Goal: Information Seeking & Learning: Learn about a topic

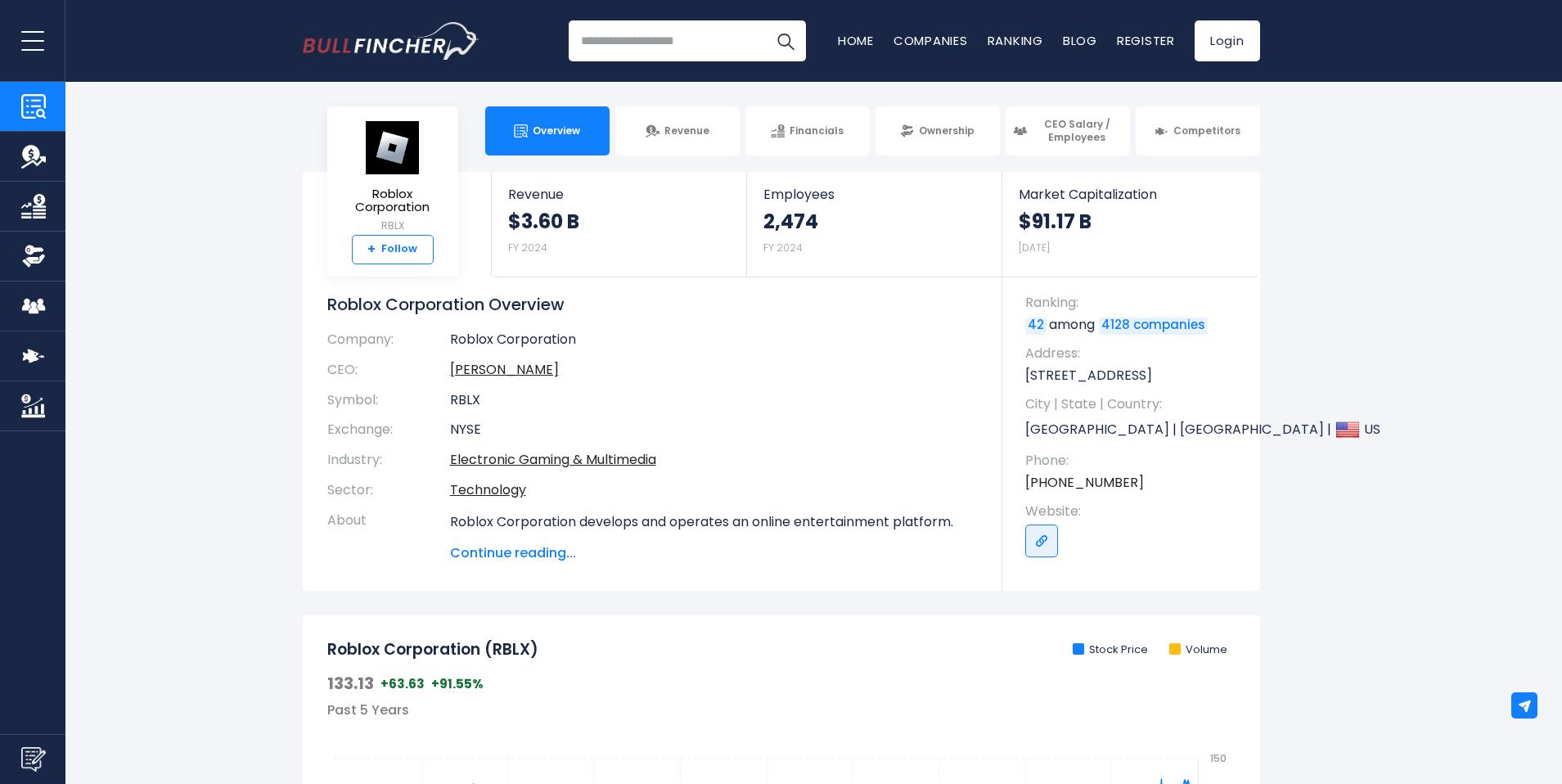
click at [375, 251] on strong "+" at bounding box center [371, 249] width 9 height 15
click at [659, 130] on img at bounding box center [653, 131] width 14 height 14
click at [960, 131] on span "Ownership" at bounding box center [946, 130] width 56 height 13
click at [926, 140] on link "Ownership" at bounding box center [938, 130] width 124 height 49
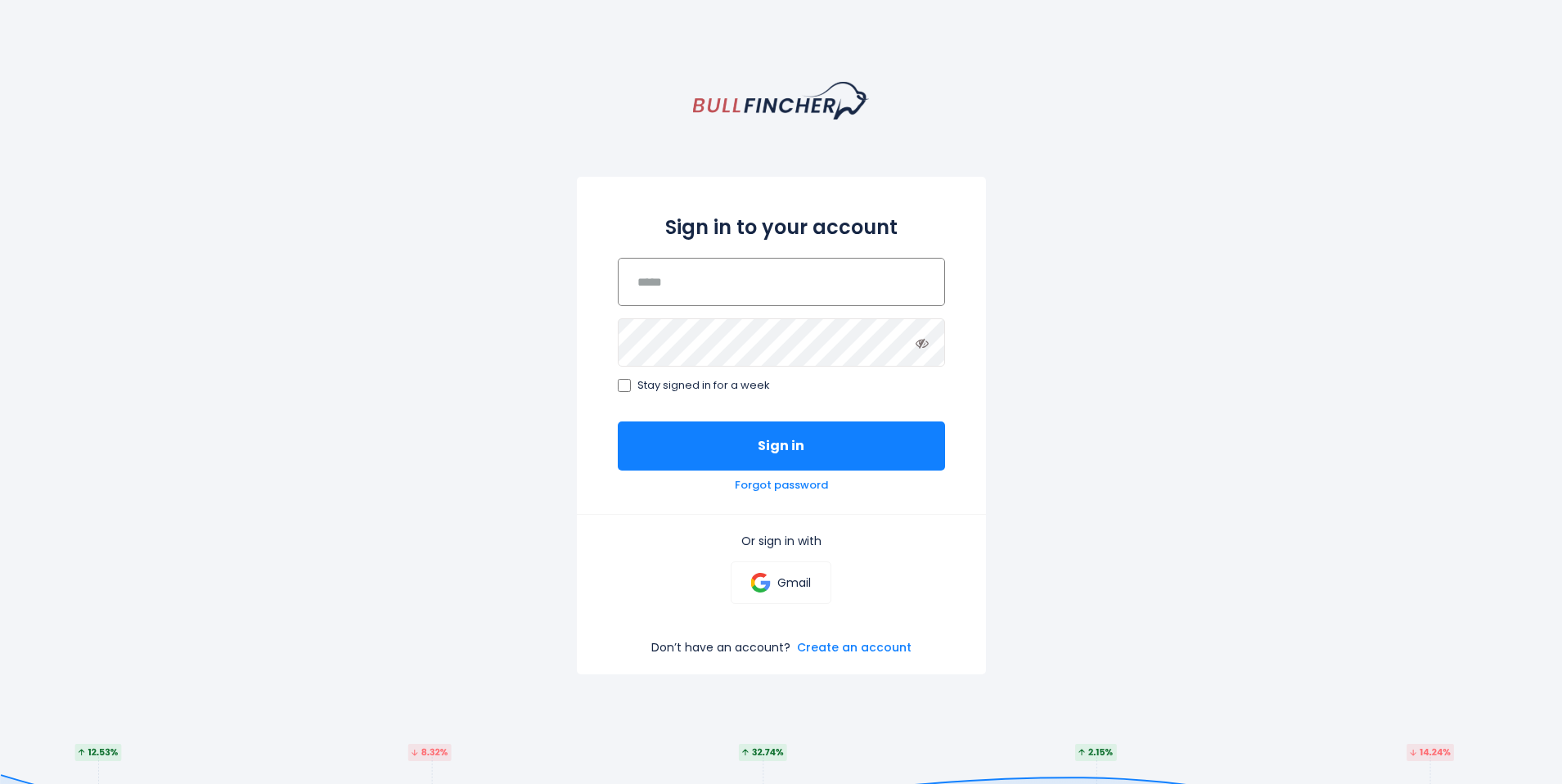
click at [648, 268] on input "email" at bounding box center [781, 281] width 328 height 48
type input "**********"
click at [927, 345] on icon at bounding box center [921, 342] width 13 height 13
click at [778, 449] on button "Sign in" at bounding box center [781, 445] width 328 height 49
click at [613, 376] on div "**********" at bounding box center [781, 345] width 409 height 337
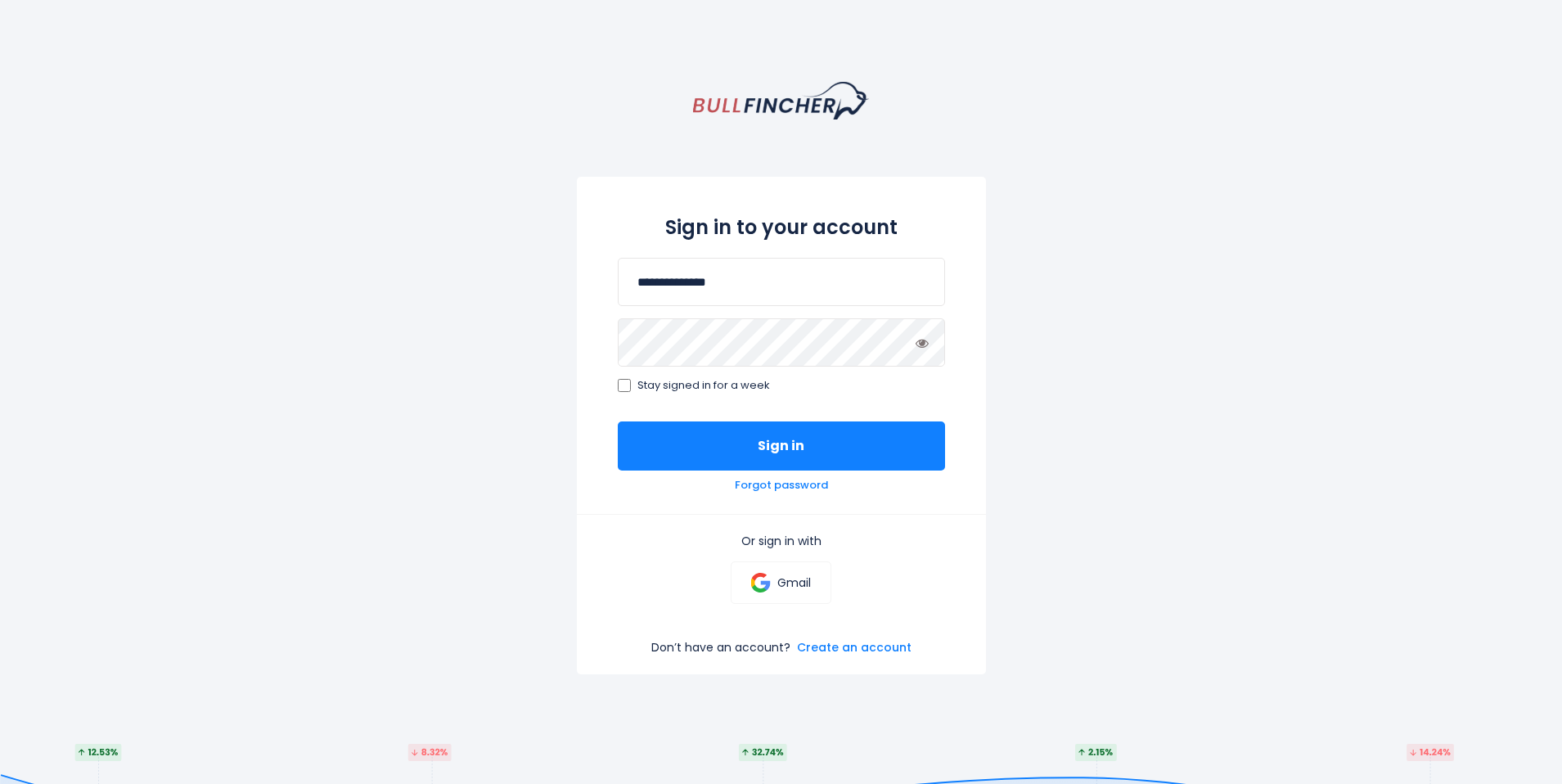
drag, startPoint x: 615, startPoint y: 376, endPoint x: 641, endPoint y: 376, distance: 26.0
click at [641, 376] on div "**********" at bounding box center [781, 345] width 409 height 337
click at [619, 375] on div "**********" at bounding box center [781, 345] width 409 height 337
click at [624, 389] on div "**********" at bounding box center [781, 345] width 409 height 337
click at [605, 367] on div "**********" at bounding box center [781, 345] width 409 height 337
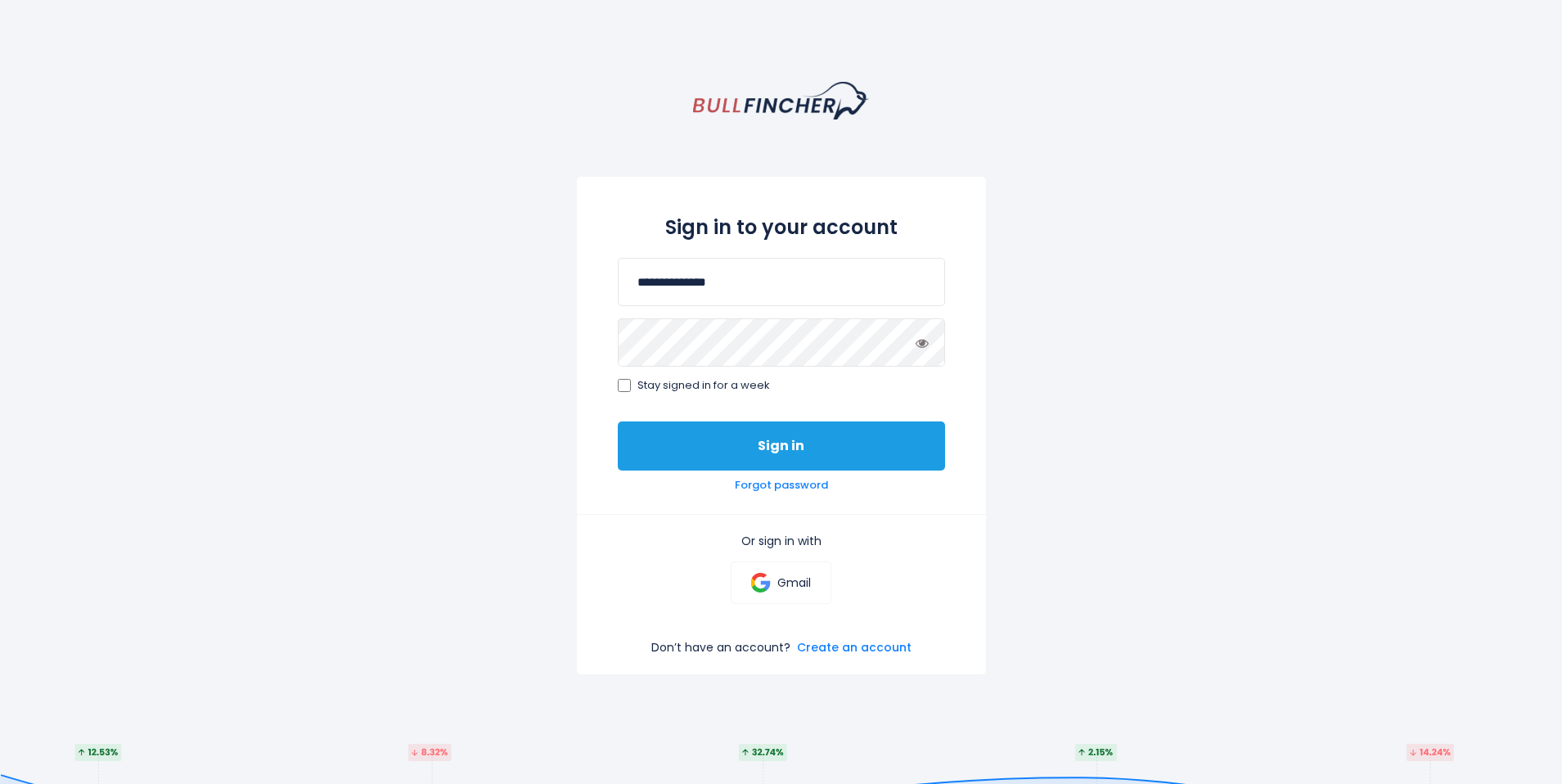
click at [727, 449] on button "Sign in" at bounding box center [781, 445] width 328 height 49
click at [753, 492] on link "Forgot password" at bounding box center [781, 485] width 93 height 14
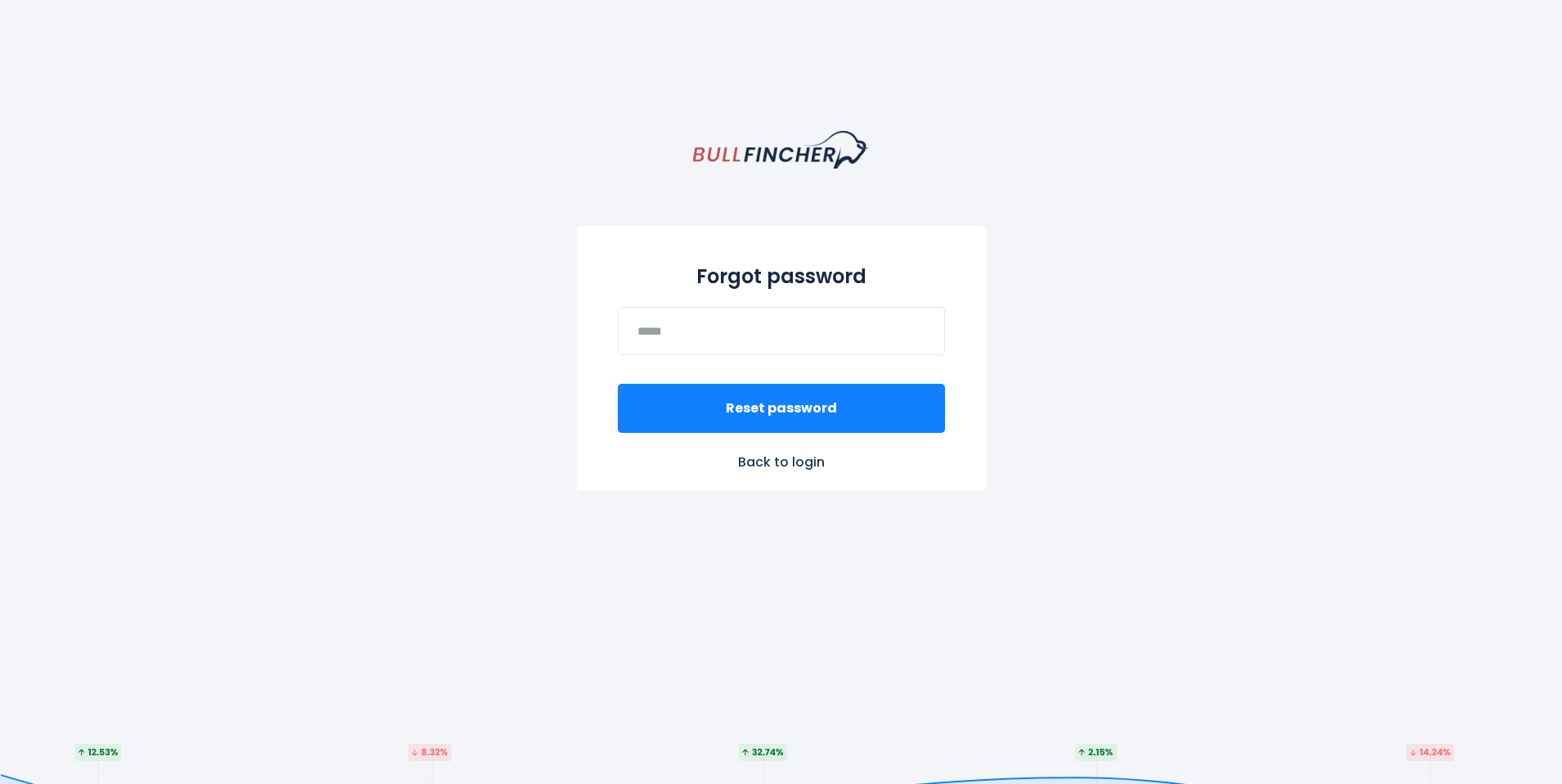
click at [738, 454] on link "Back to login" at bounding box center [781, 462] width 409 height 17
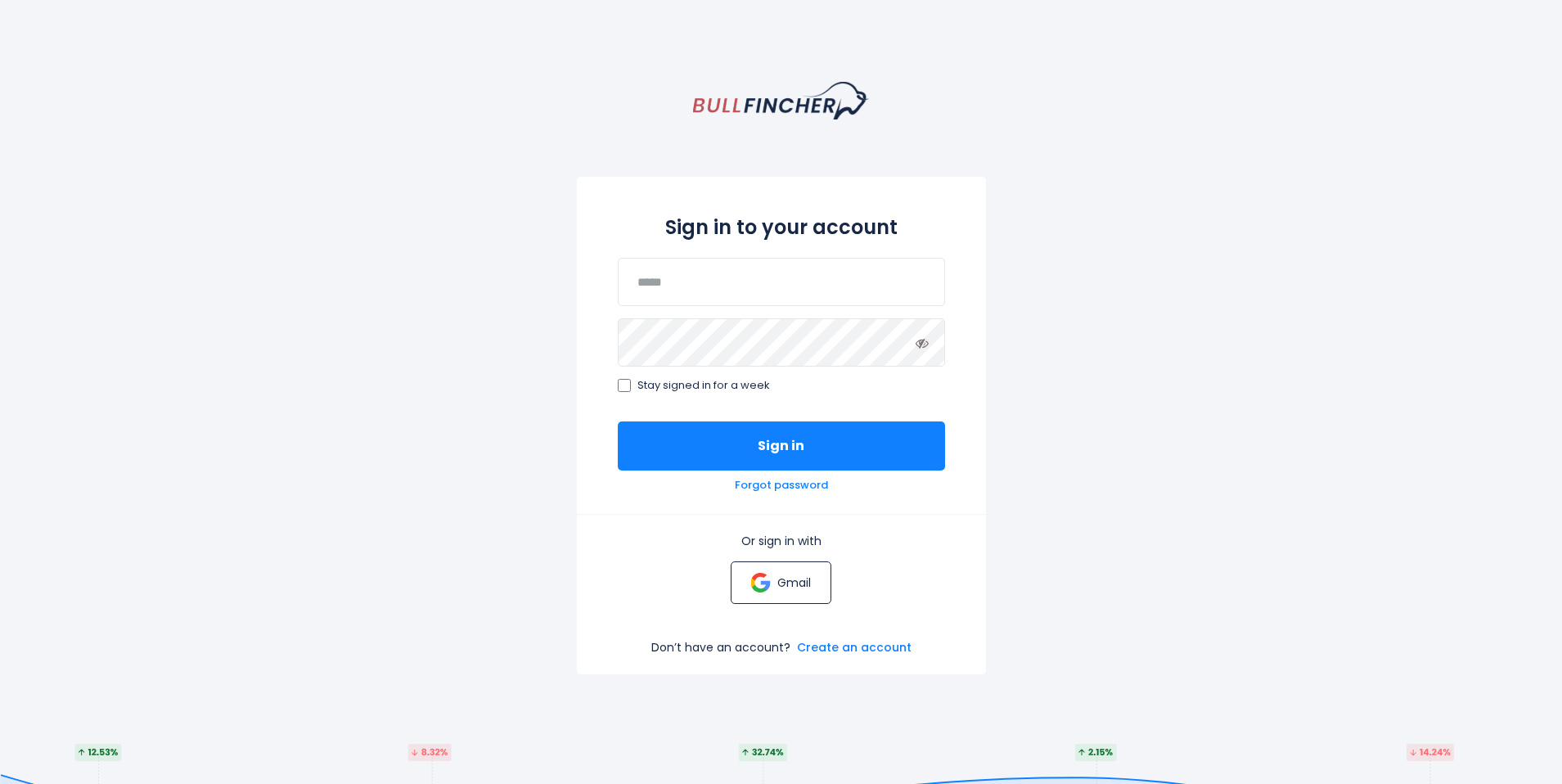
click at [828, 578] on link "Gmail" at bounding box center [781, 582] width 100 height 43
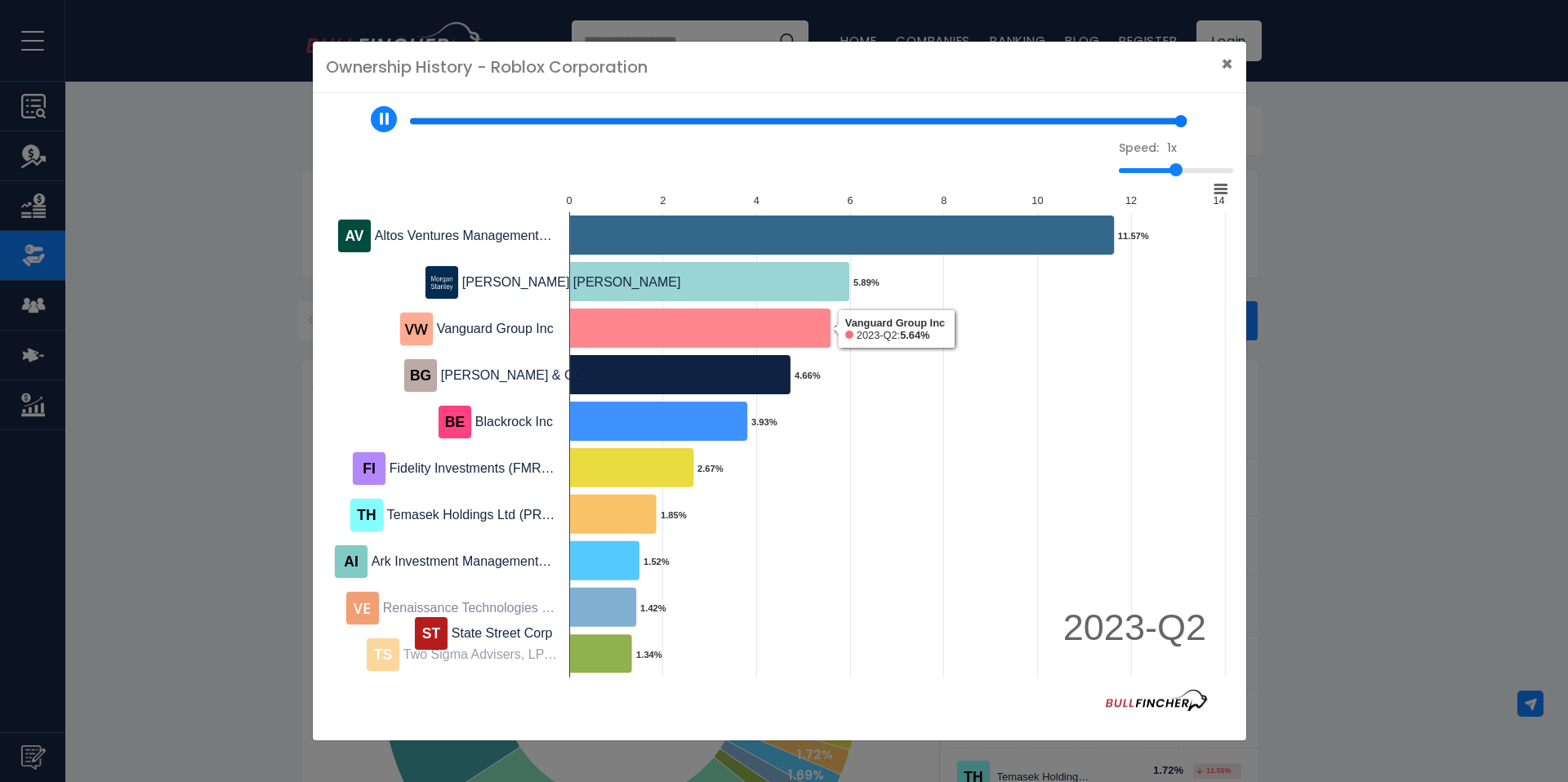
click at [739, 329] on icon at bounding box center [699, 329] width 261 height 39
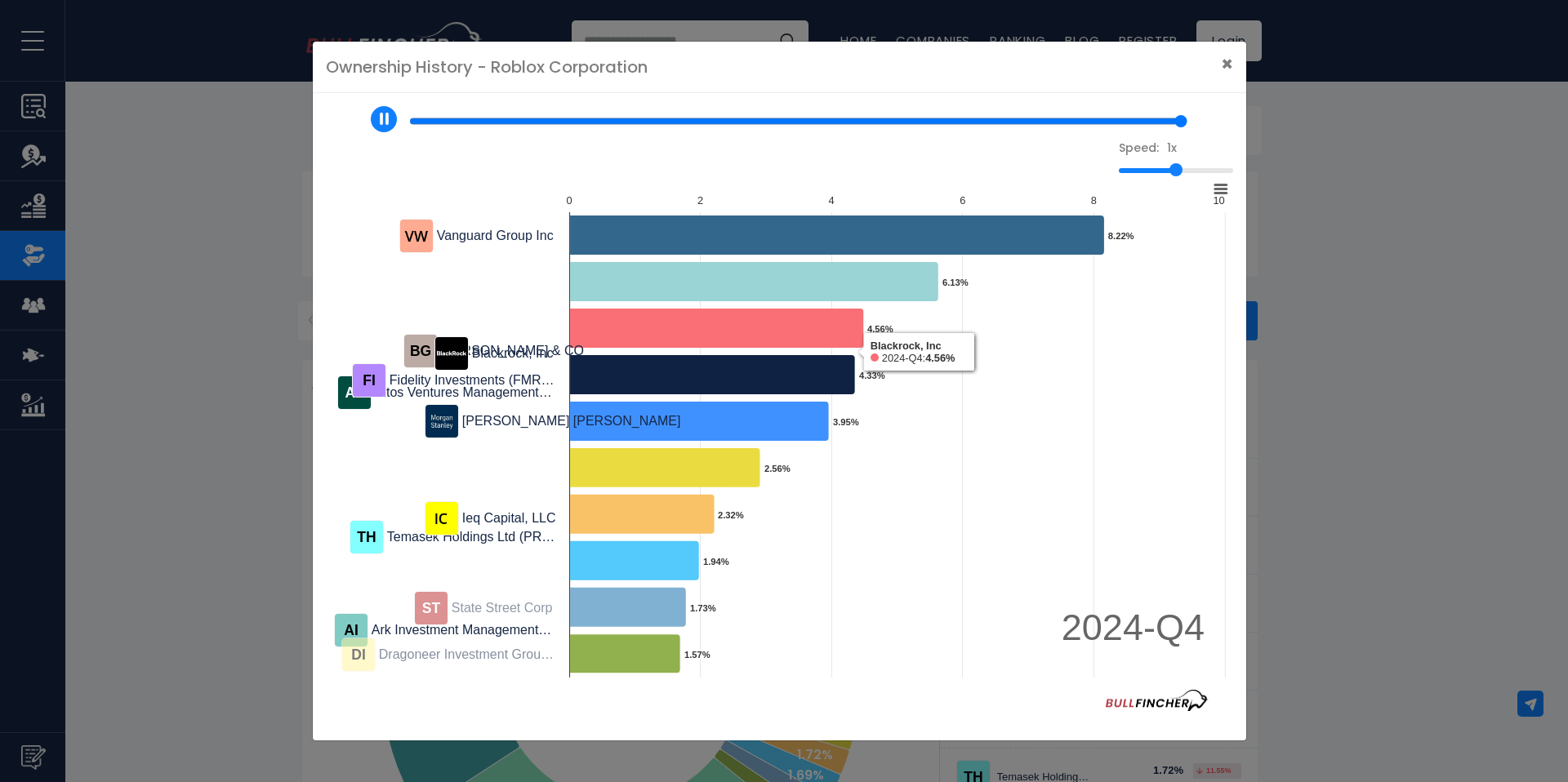
type input "*"
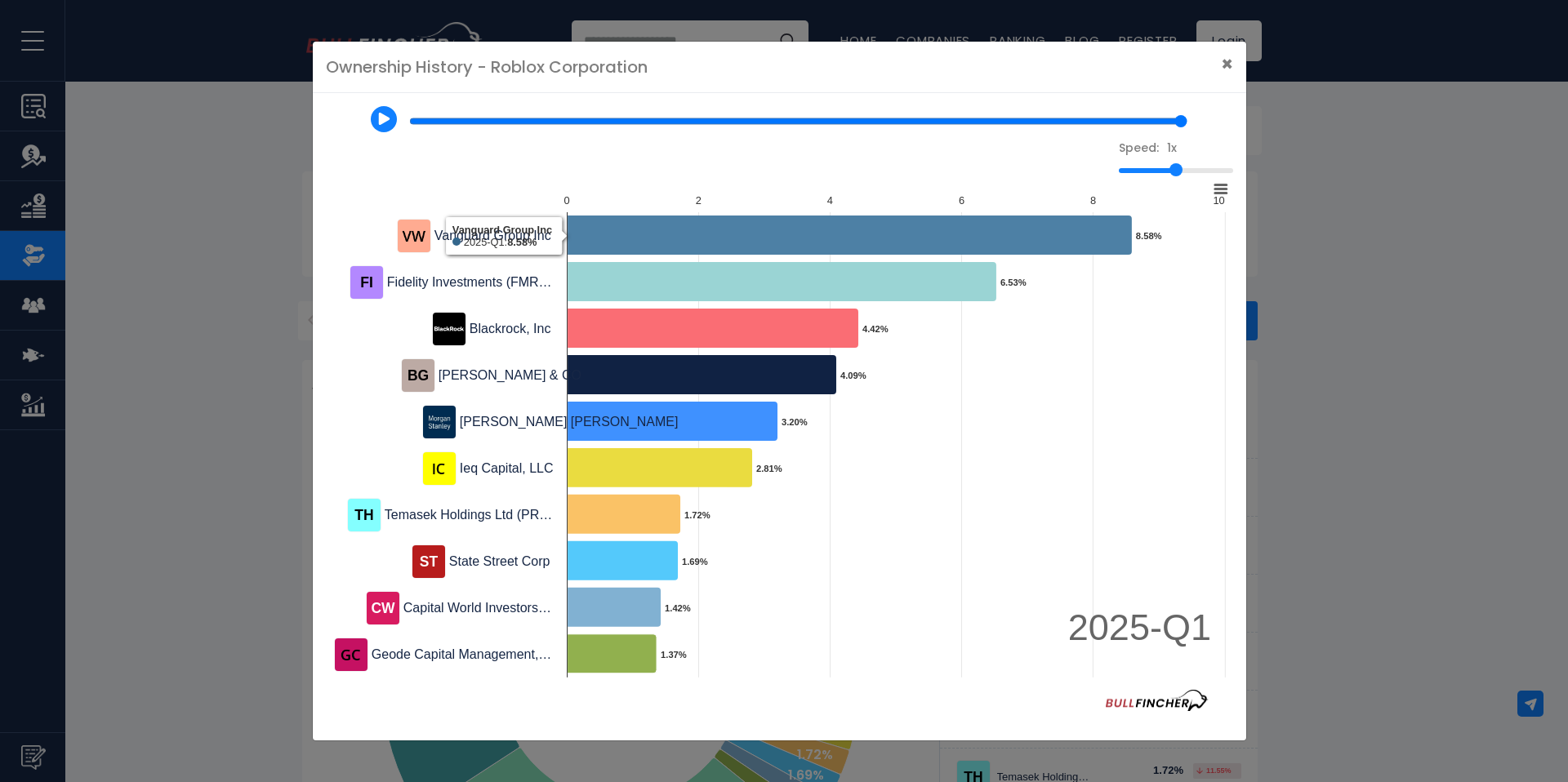
drag, startPoint x: 912, startPoint y: 243, endPoint x: 921, endPoint y: 216, distance: 28.5
click at [917, 221] on icon at bounding box center [849, 235] width 565 height 39
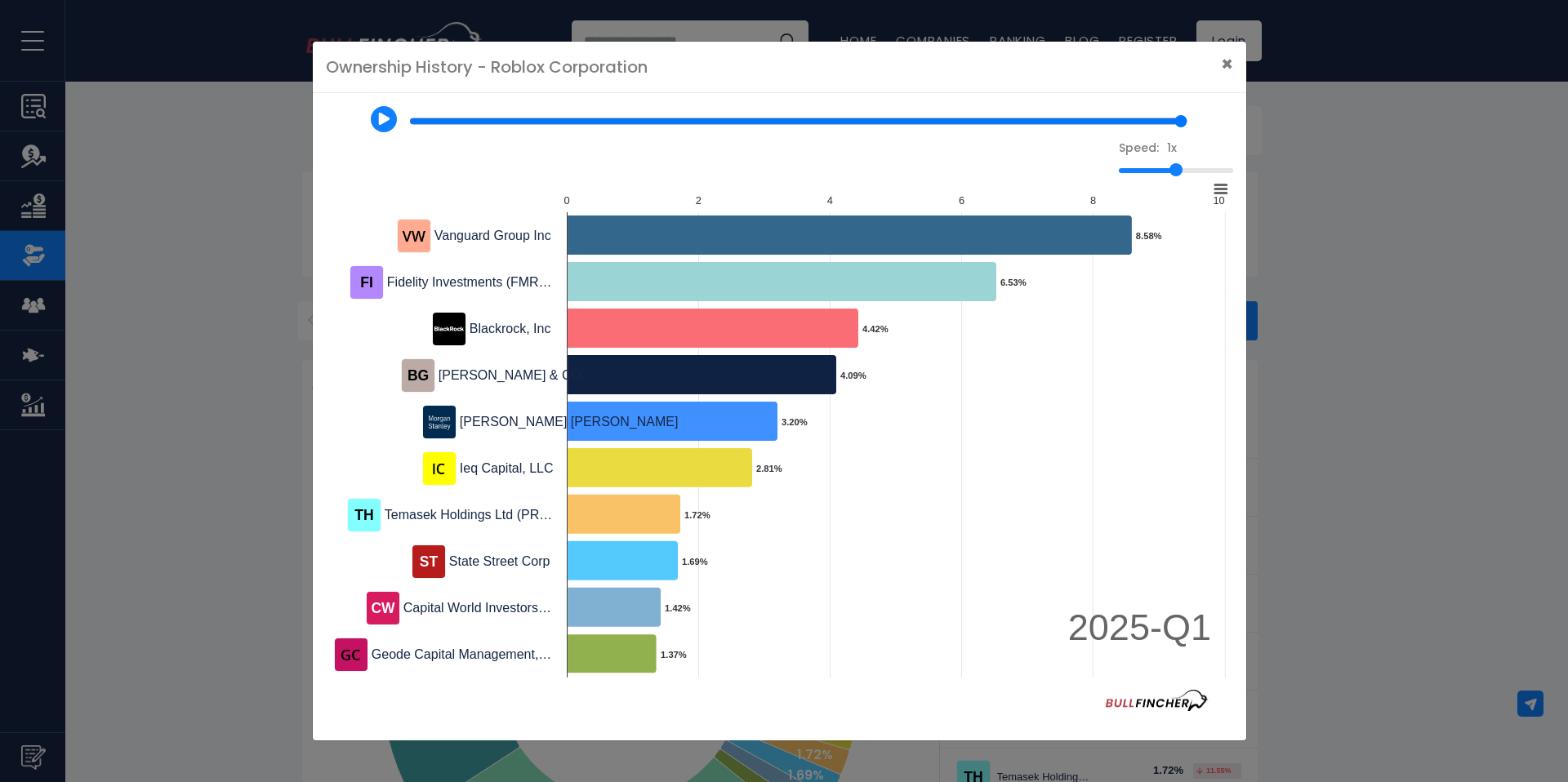
drag, startPoint x: 1174, startPoint y: 169, endPoint x: 1202, endPoint y: 172, distance: 28.2
type input "*"
click at [1202, 172] on input "1x" at bounding box center [1176, 171] width 115 height 5
click at [1119, 119] on input "range" at bounding box center [798, 121] width 778 height 13
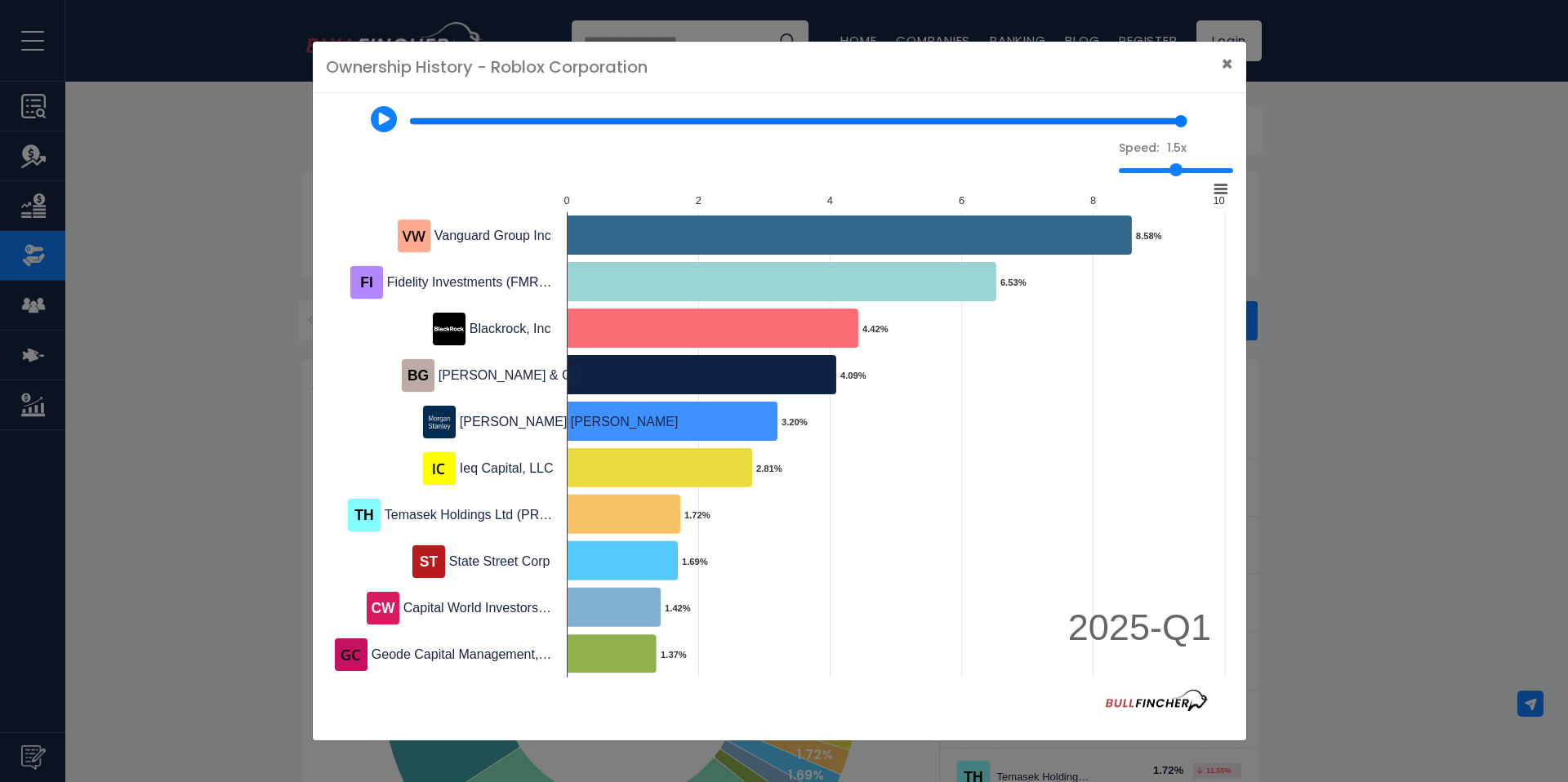
click at [1174, 116] on input "range" at bounding box center [798, 121] width 778 height 13
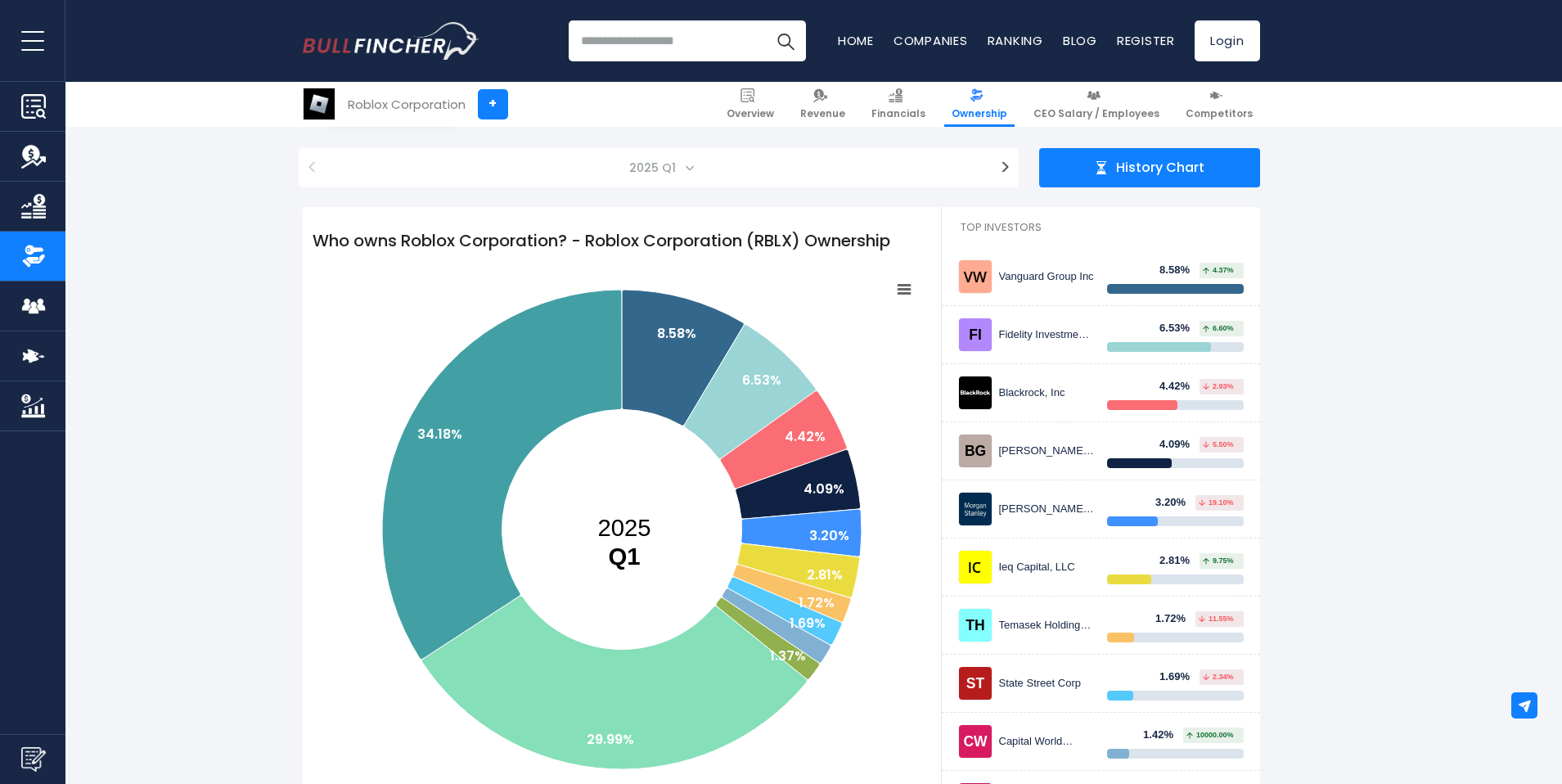
scroll to position [311, 0]
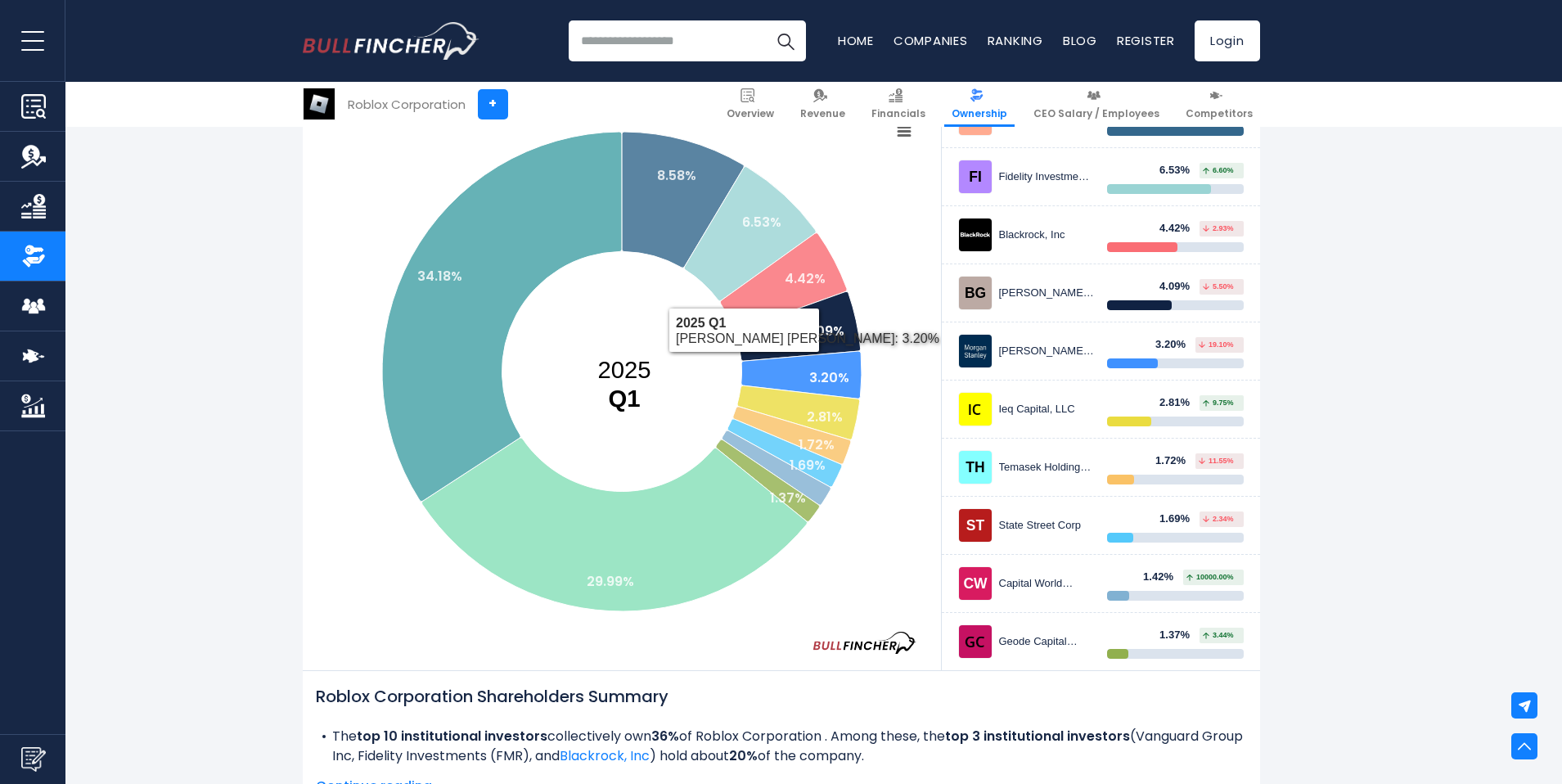
drag, startPoint x: 710, startPoint y: 371, endPoint x: 919, endPoint y: 367, distance: 209.0
click at [727, 361] on rect at bounding box center [622, 374] width 638 height 516
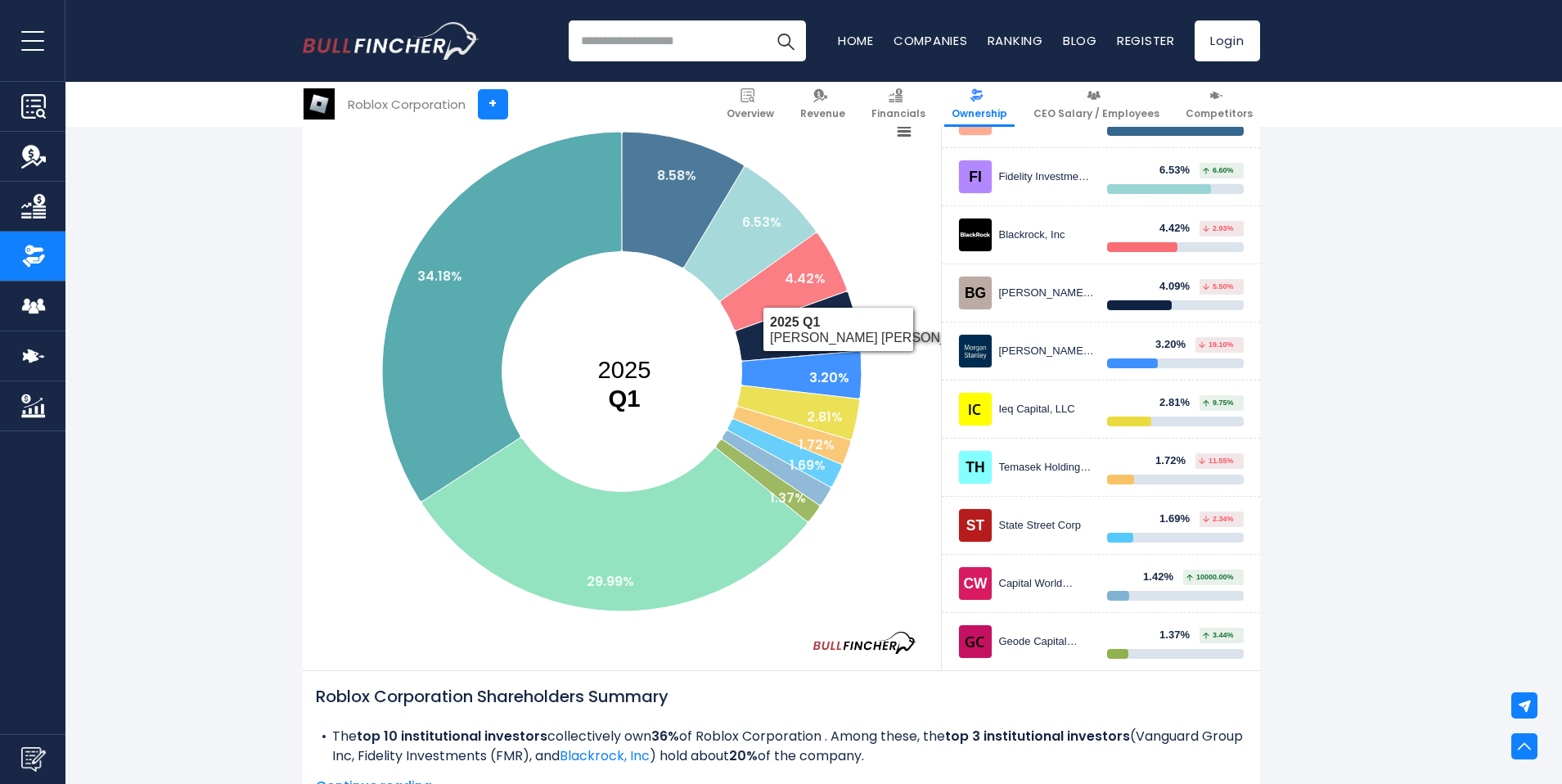
click at [1042, 286] on div "Baillie Gifford & CO" at bounding box center [1047, 293] width 96 height 14
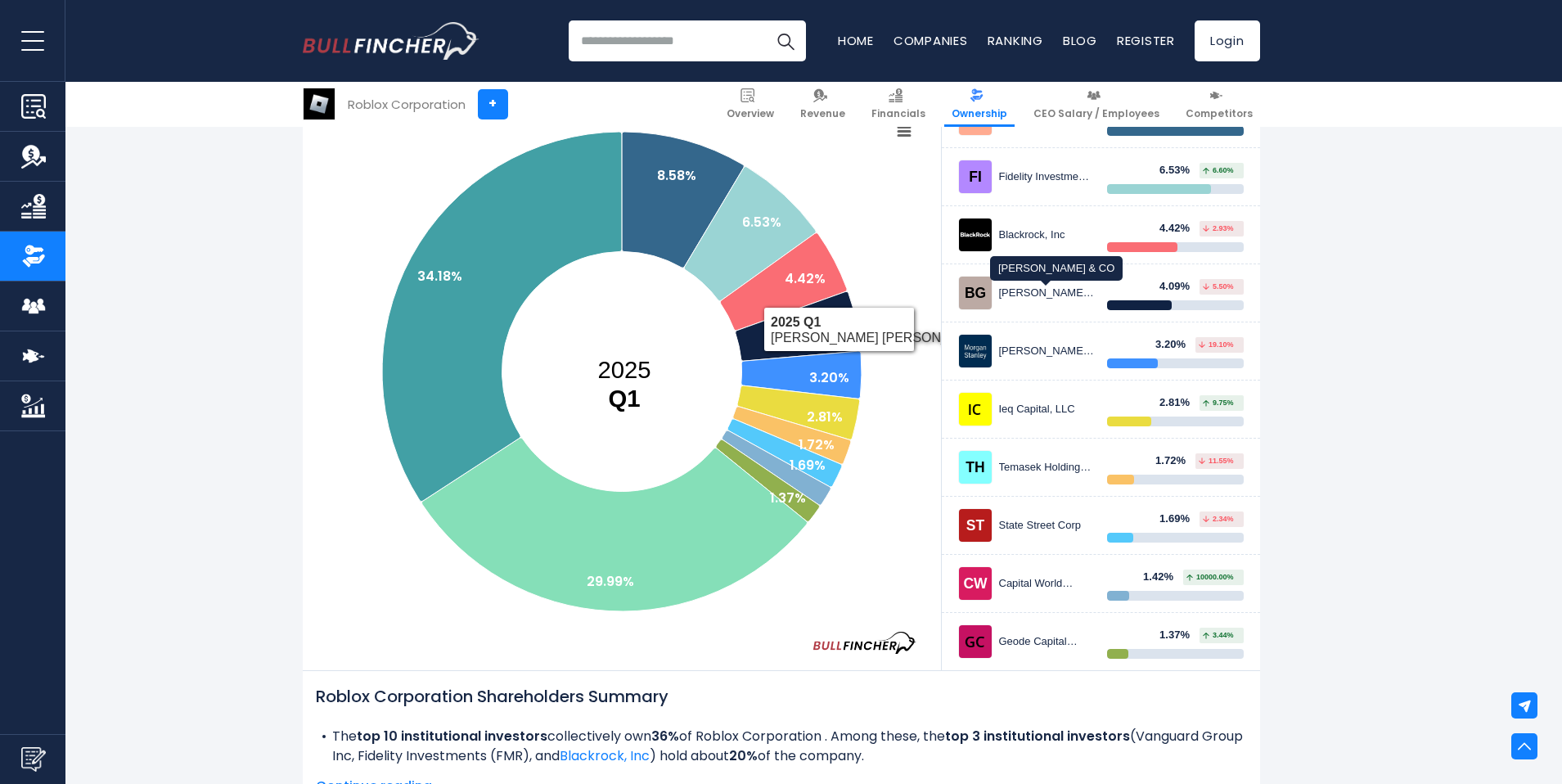
drag, startPoint x: 1042, startPoint y: 286, endPoint x: 1050, endPoint y: 301, distance: 17.0
click at [1049, 300] on div "Baillie Gifford & CO 4.09% 5.50%" at bounding box center [1101, 292] width 286 height 34
drag, startPoint x: 1051, startPoint y: 298, endPoint x: 1052, endPoint y: 286, distance: 12.0
click at [1051, 278] on body "Overview Revenue Financials Ratios" at bounding box center [781, 81] width 1562 height 784
drag, startPoint x: 1064, startPoint y: 313, endPoint x: 1064, endPoint y: 287, distance: 26.0
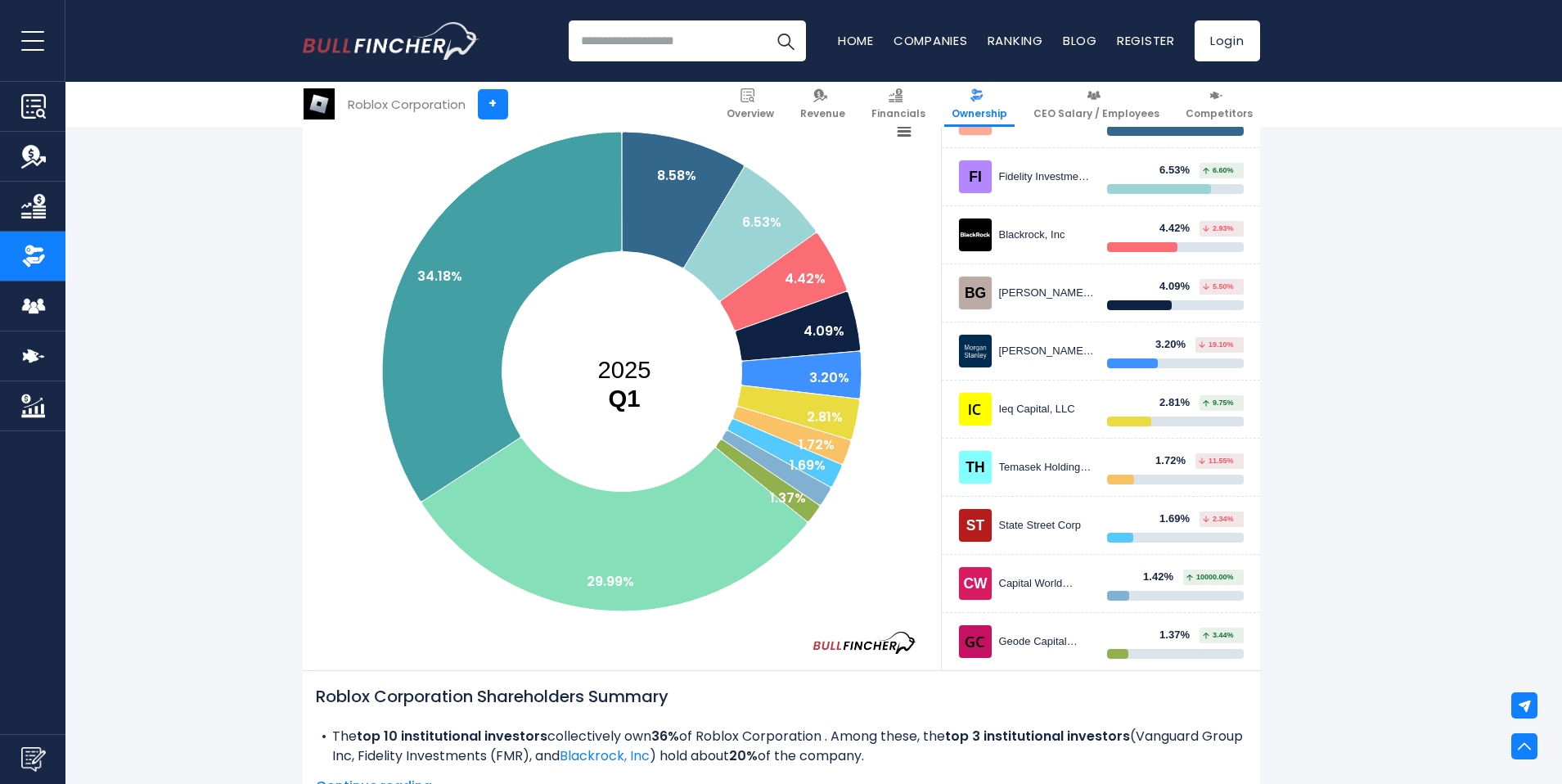
click at [1063, 308] on div "Baillie Gifford & CO 4.09% 5.50%" at bounding box center [1101, 293] width 318 height 58
drag, startPoint x: 1107, startPoint y: 244, endPoint x: 1128, endPoint y: 137, distance: 109.0
click at [1127, 134] on div "Vanguard Group Inc 8.58% 4.37% Fidelity Investments (FMR) 6.53%" at bounding box center [1101, 380] width 318 height 580
click at [959, 213] on div "Blackrock, Inc 4.42% 2.93%" at bounding box center [1101, 235] width 318 height 58
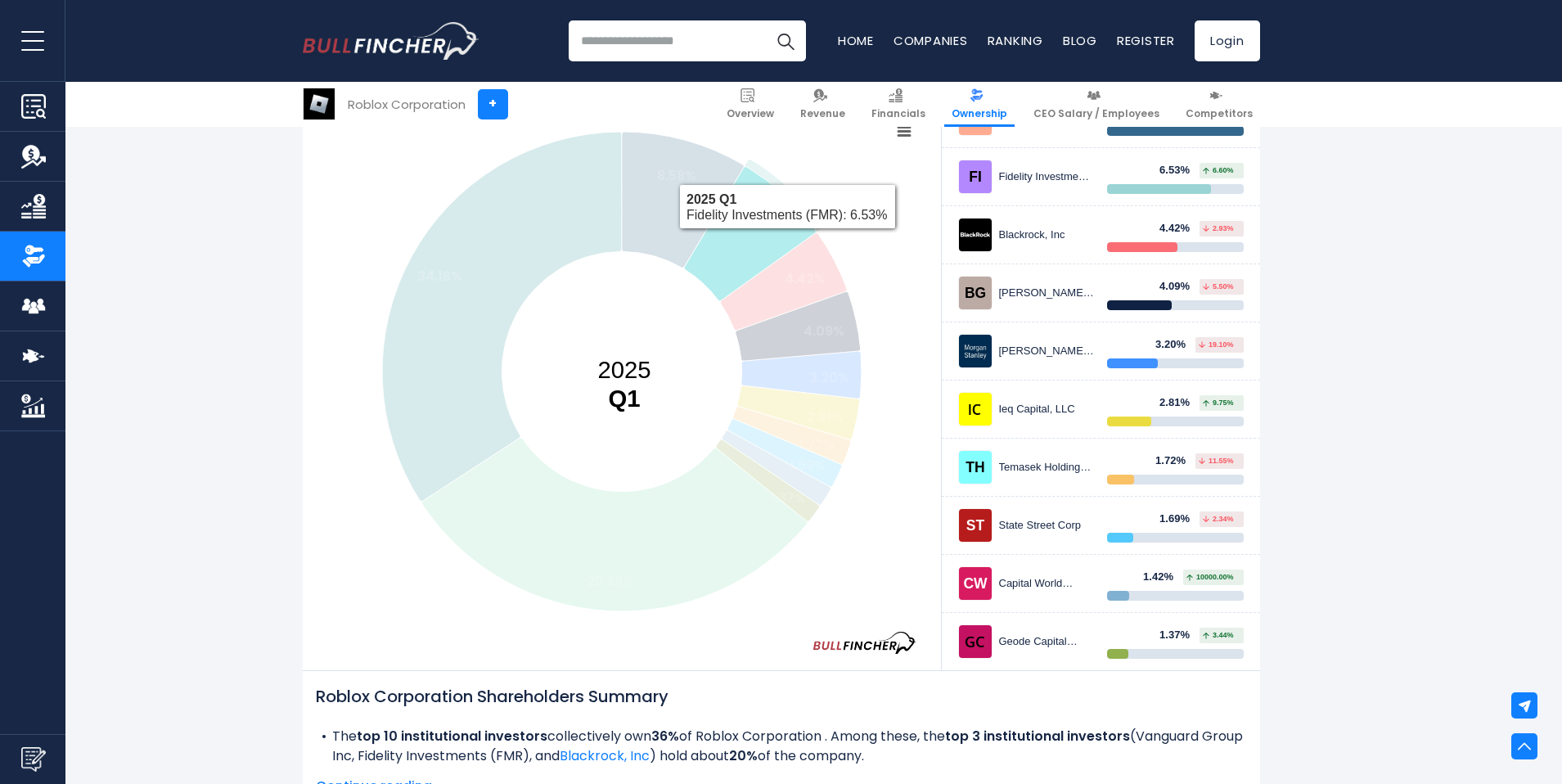
click at [784, 244] on icon at bounding box center [750, 234] width 132 height 134
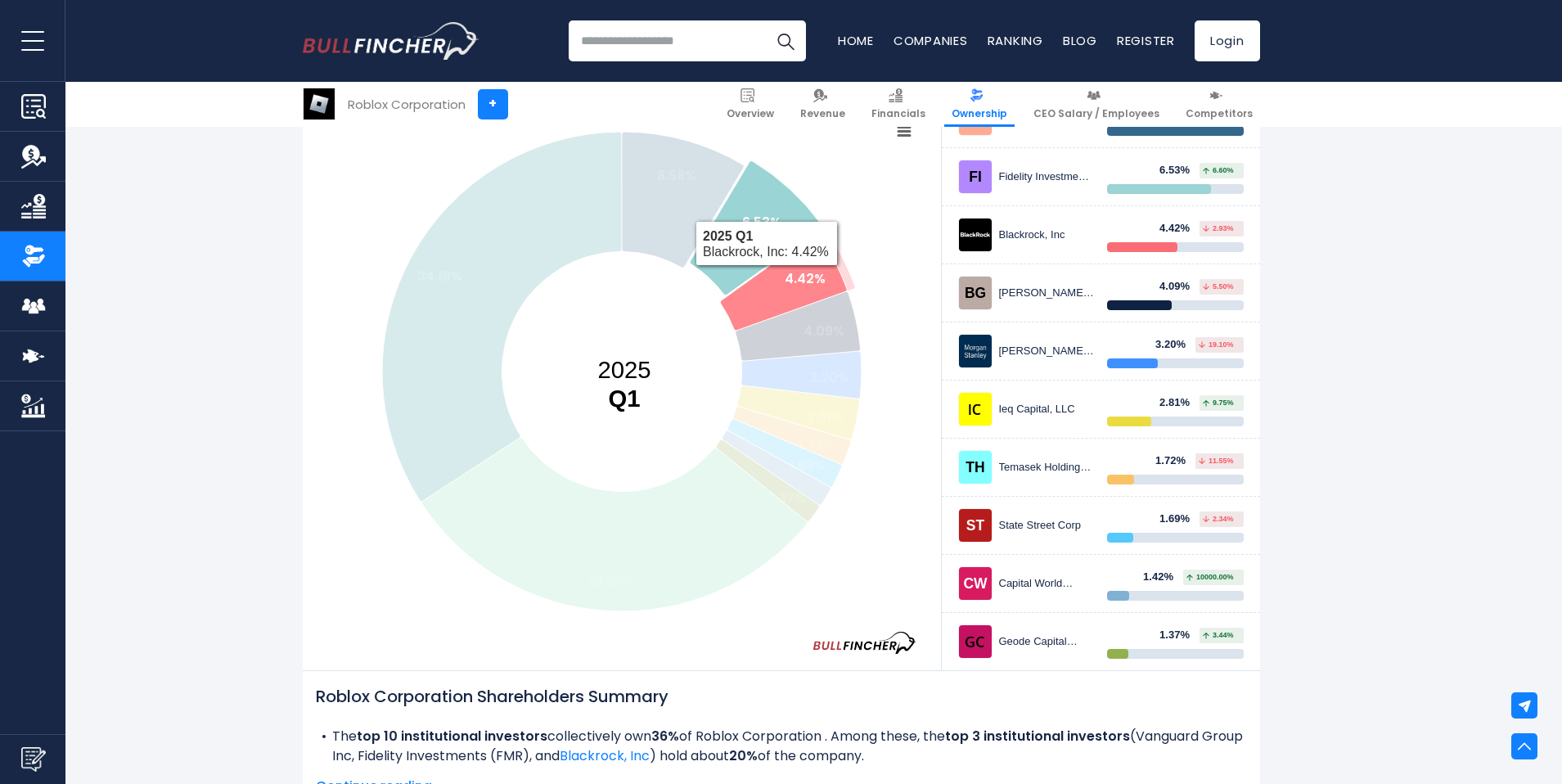
click at [766, 285] on icon at bounding box center [783, 282] width 127 height 98
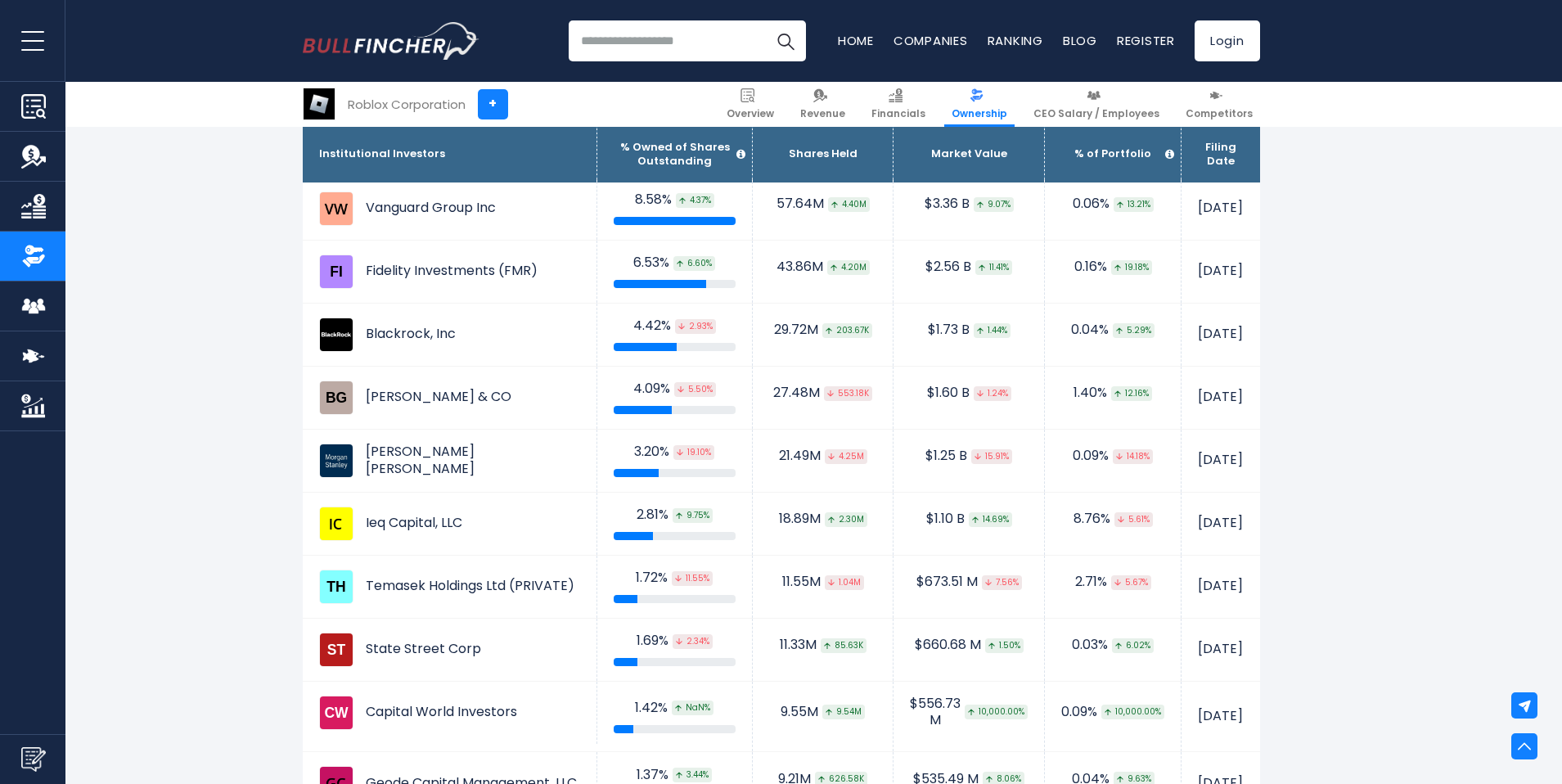
scroll to position [1162, 0]
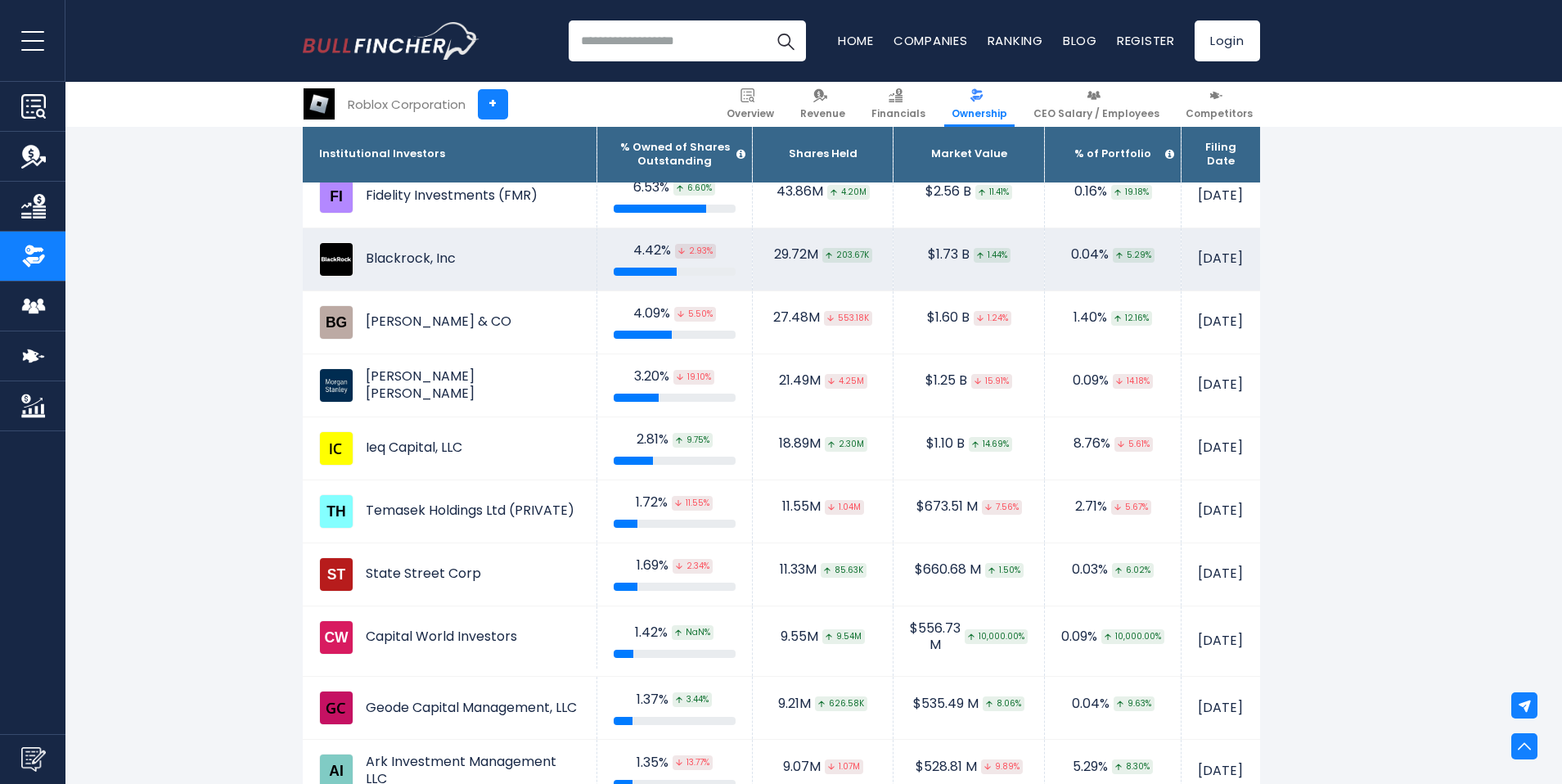
click at [815, 266] on td "29.72M 203.67K" at bounding box center [823, 258] width 141 height 63
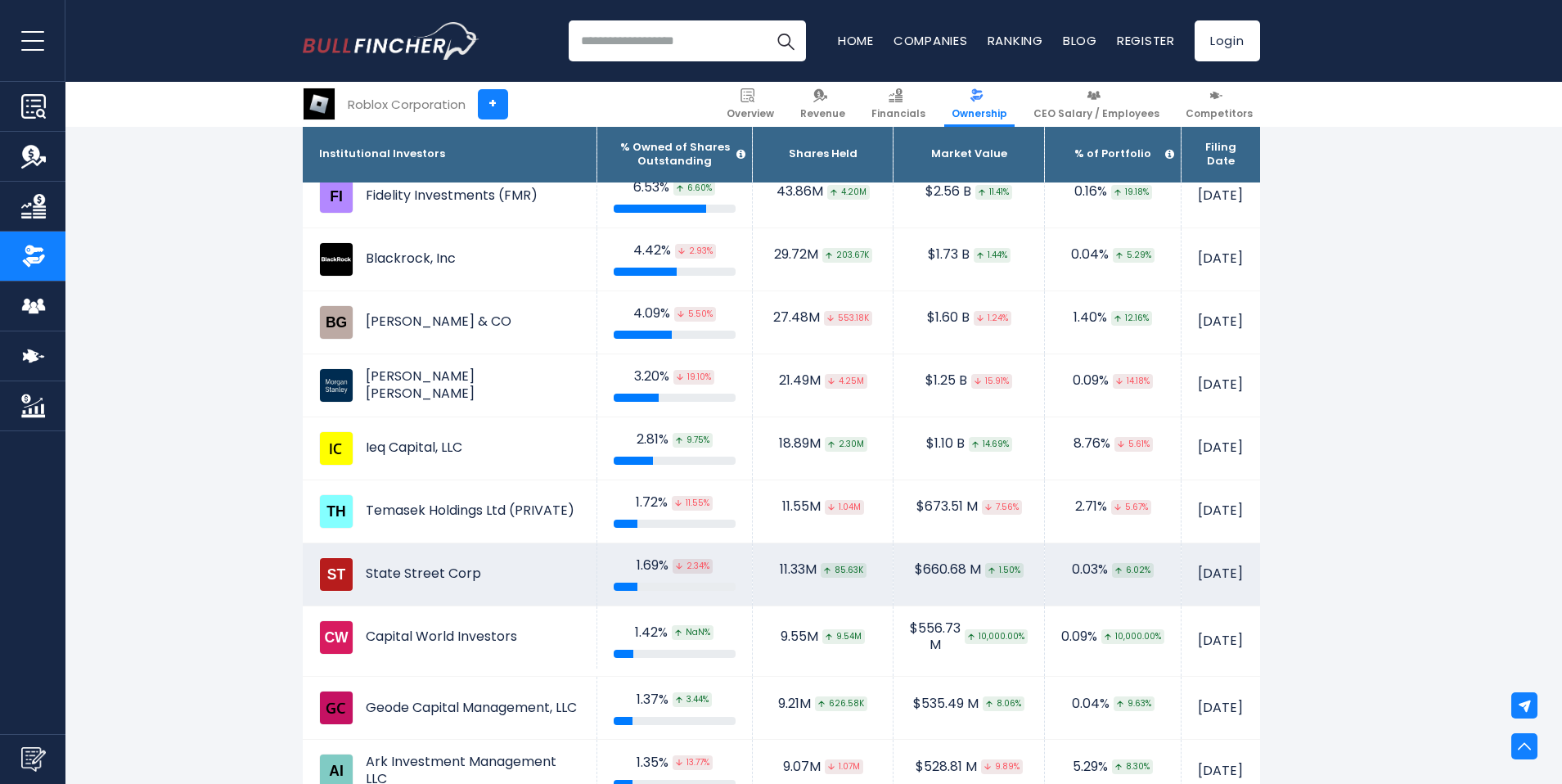
click at [910, 574] on div "$660.68 M 1.50%" at bounding box center [968, 570] width 118 height 17
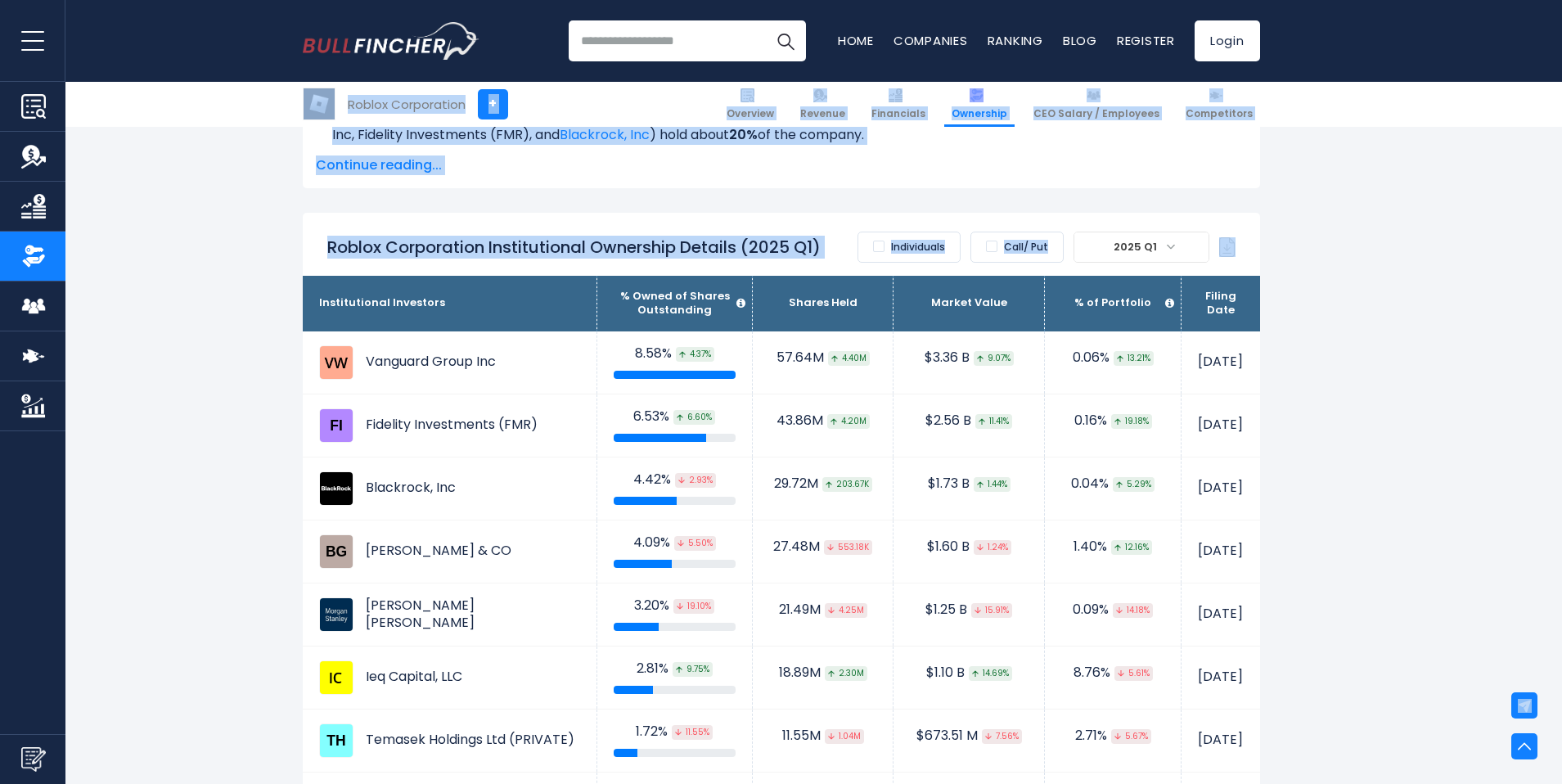
scroll to position [936, 0]
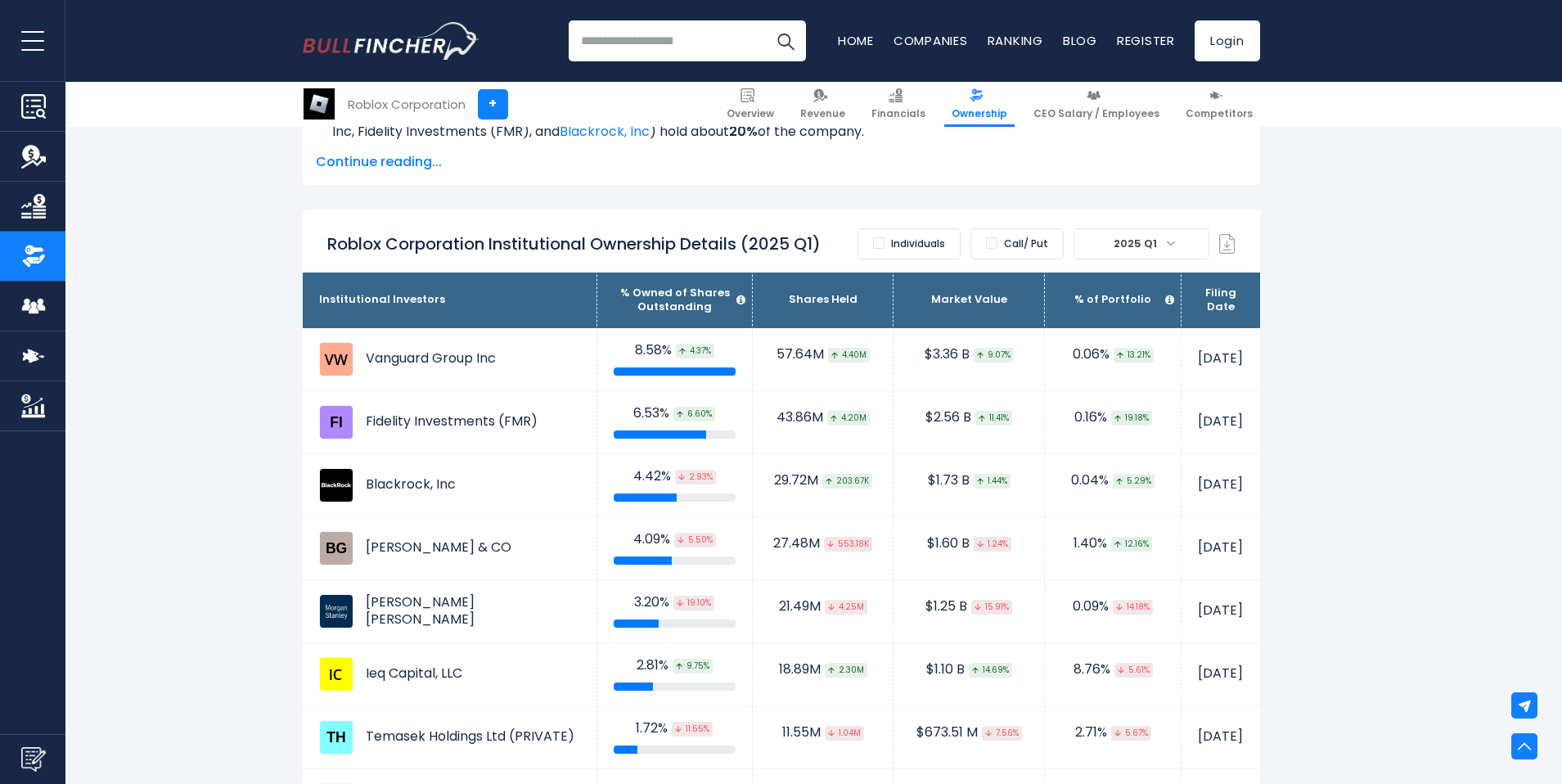
click at [1188, 24] on nav "Home Companies Ranking Blog Register Login" at bounding box center [1049, 41] width 422 height 41
drag, startPoint x: 1188, startPoint y: 24, endPoint x: 1200, endPoint y: 34, distance: 15.6
click at [1200, 34] on nav "Home Companies Ranking Blog Register Login" at bounding box center [1049, 41] width 422 height 41
click at [1199, 33] on link "Login" at bounding box center [1227, 41] width 65 height 41
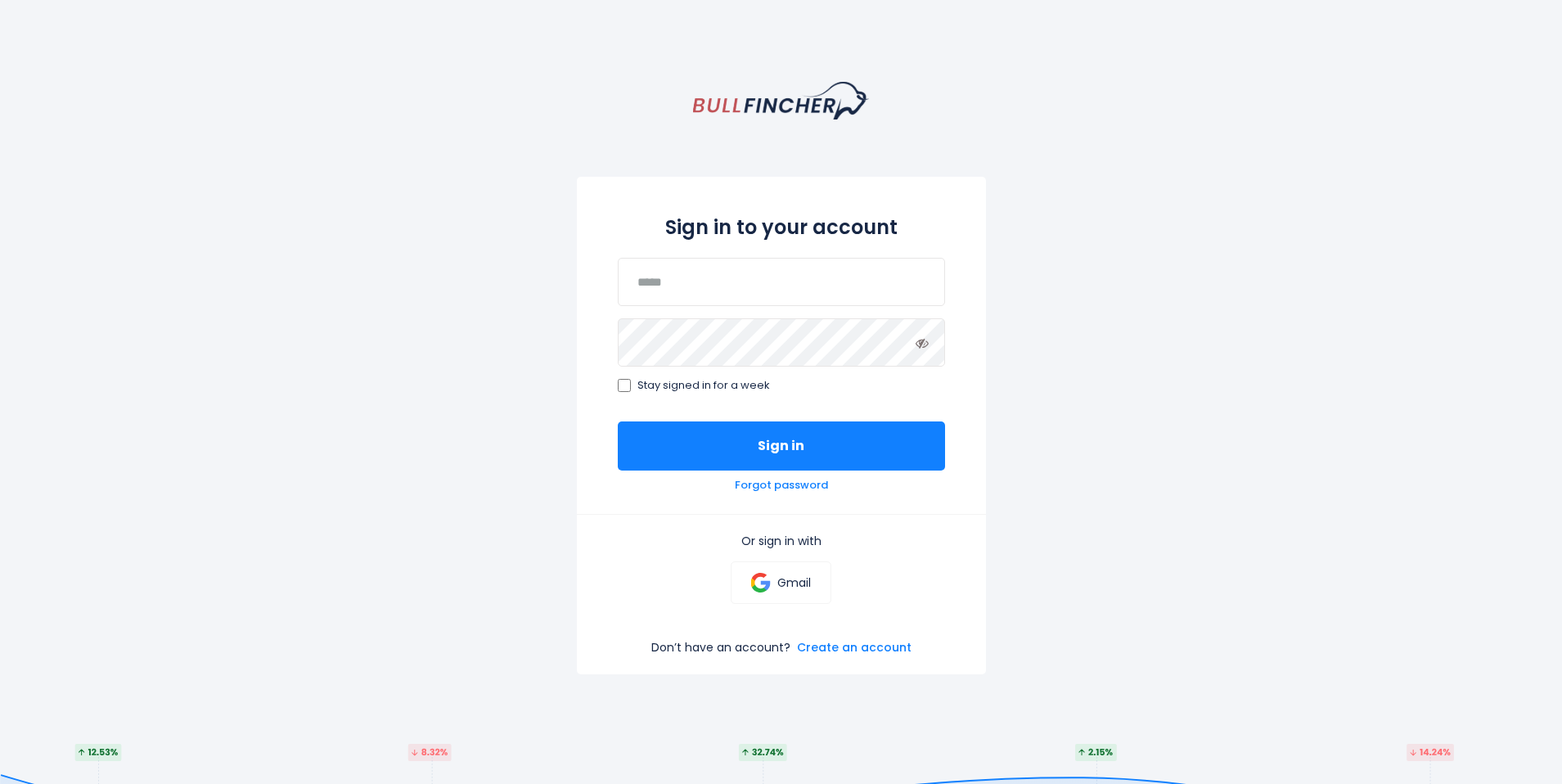
click at [1112, 783] on div "Sign in to your account Stay signed in for a week Sign in Forgot password Or si…" at bounding box center [781, 473] width 1562 height 784
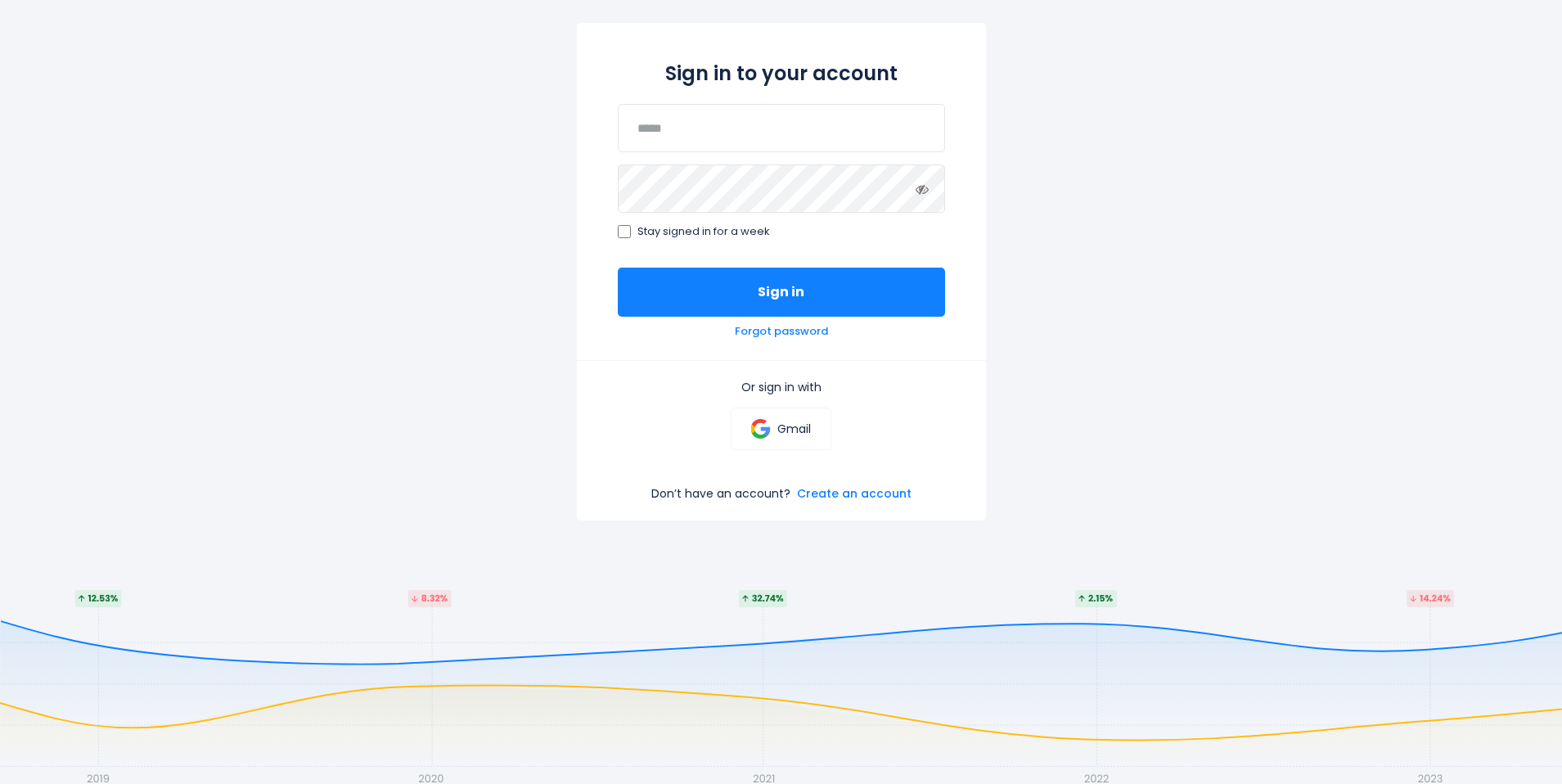
scroll to position [151, 0]
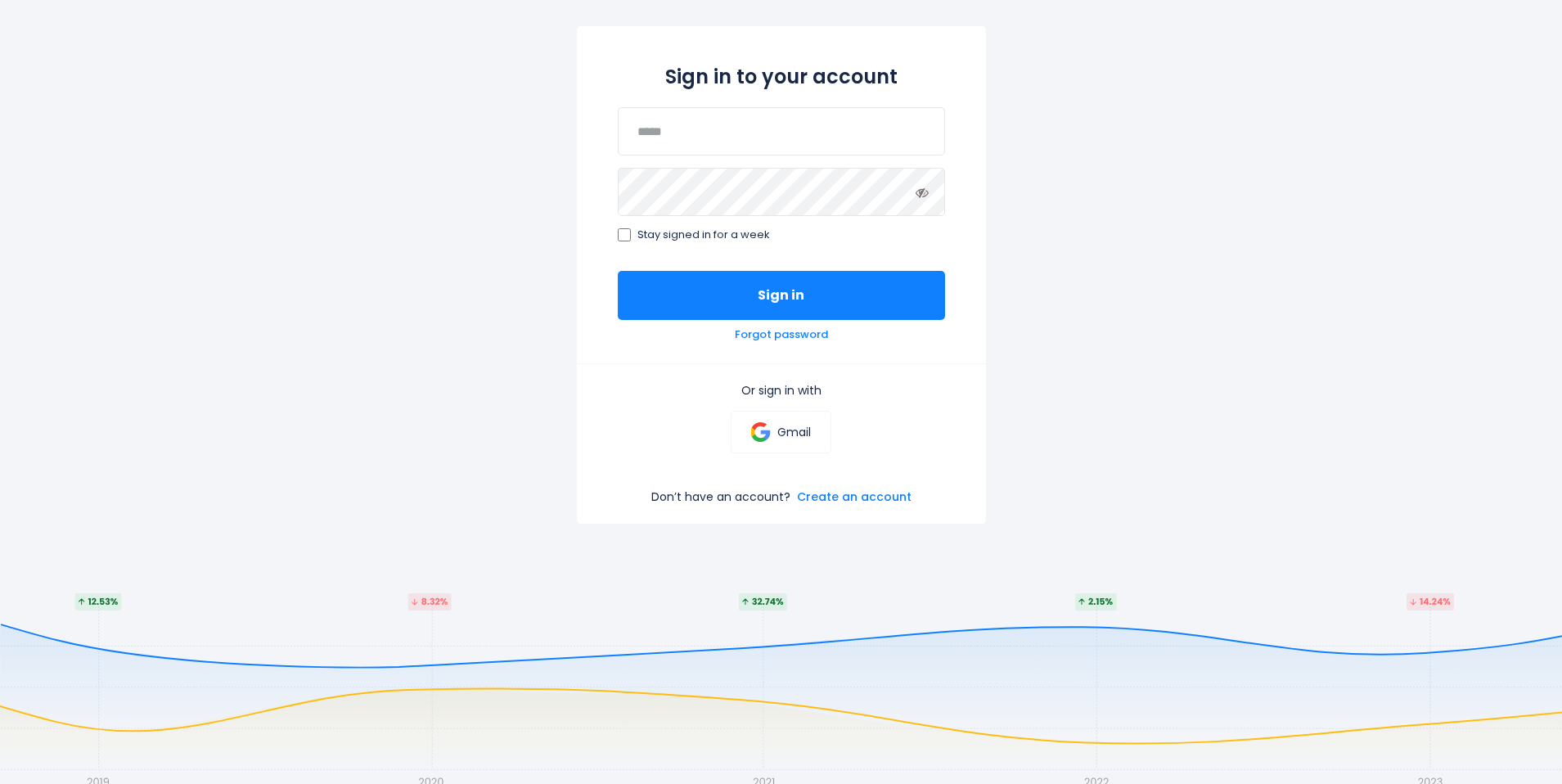
click at [112, 594] on div "Sign in to your account Stay signed in for a week Sign in Forgot password Or si…" at bounding box center [781, 323] width 1562 height 784
drag, startPoint x: 111, startPoint y: 598, endPoint x: 124, endPoint y: 595, distance: 13.3
click at [123, 600] on div "Sign in to your account Stay signed in for a week Sign in Forgot password Or si…" at bounding box center [781, 323] width 1562 height 784
drag, startPoint x: 124, startPoint y: 595, endPoint x: 952, endPoint y: 624, distance: 828.5
click at [952, 624] on div "Sign in to your account Stay signed in for a week Sign in Forgot password Or si…" at bounding box center [781, 323] width 1562 height 784
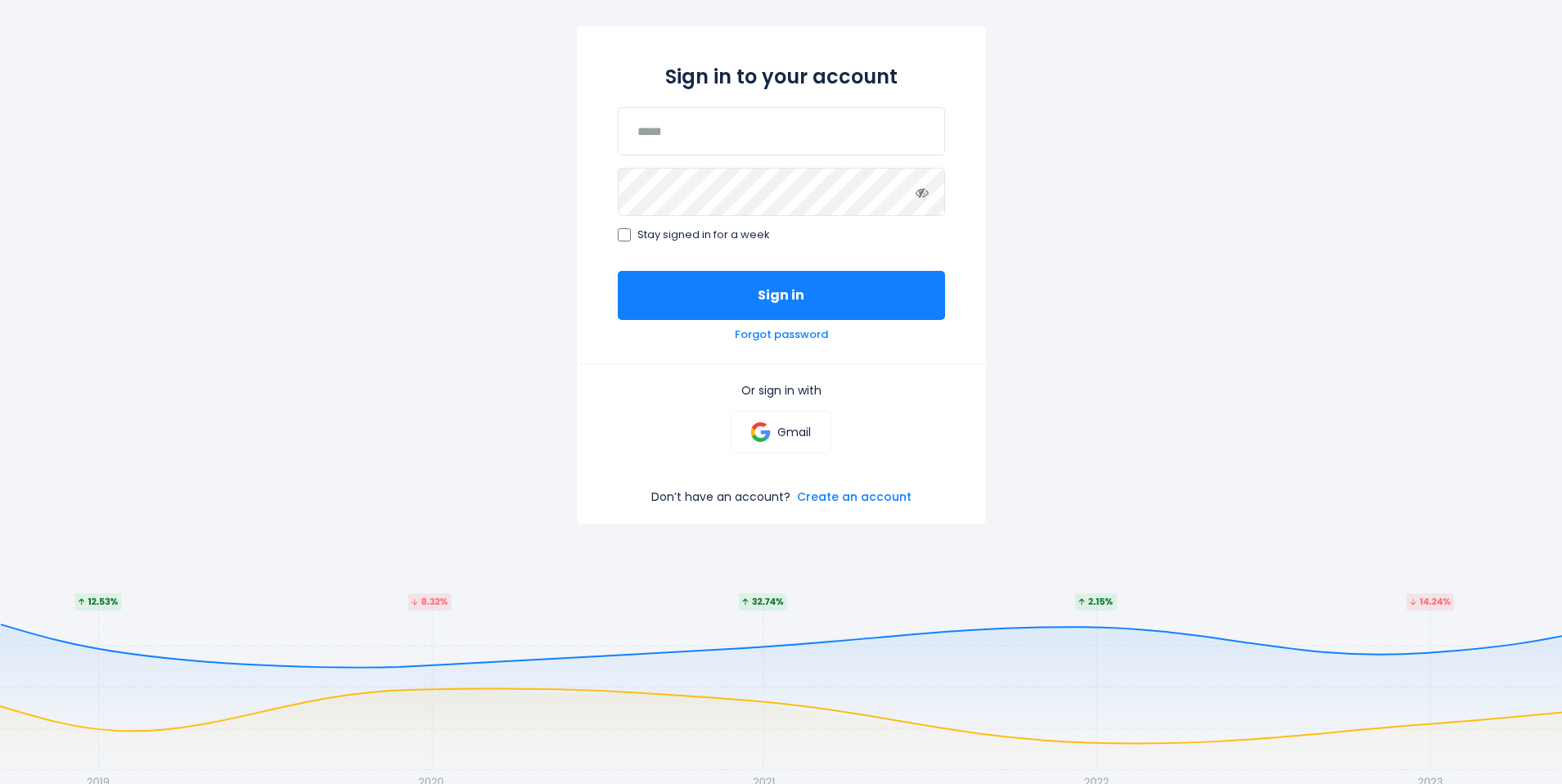
click at [737, 385] on p "Or sign in with" at bounding box center [781, 389] width 328 height 15
click at [774, 398] on p "Or sign in with" at bounding box center [781, 389] width 328 height 15
drag, startPoint x: 765, startPoint y: 400, endPoint x: 853, endPoint y: 328, distance: 113.7
click at [853, 328] on form "Sign in to your account Stay signed in for a week Sign in Forgot password Or si…" at bounding box center [781, 275] width 409 height 498
